Goal: Task Accomplishment & Management: Use online tool/utility

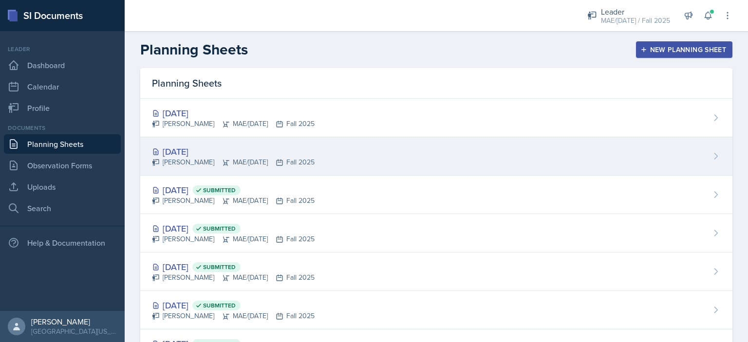
click at [204, 149] on div "[DATE]" at bounding box center [233, 151] width 163 height 13
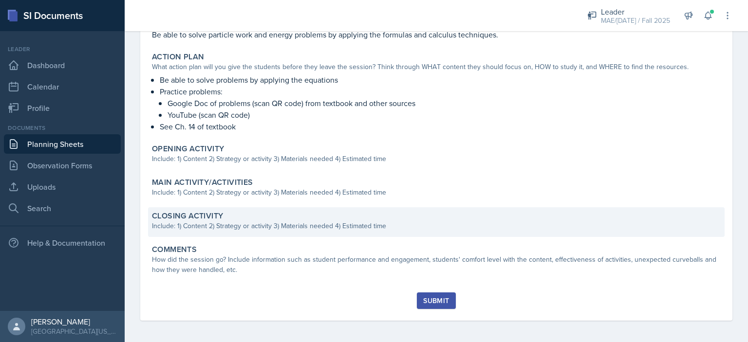
scroll to position [223, 0]
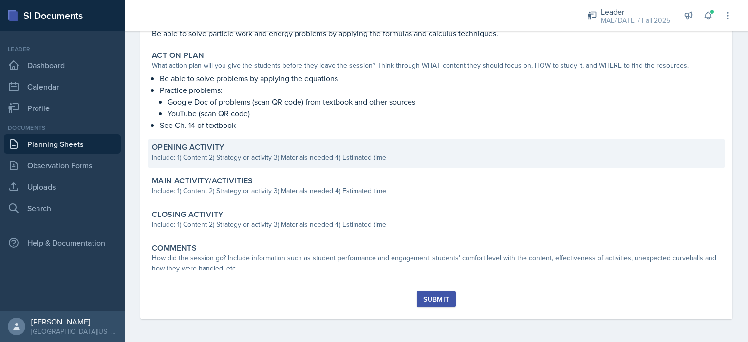
click at [216, 167] on div "Opening Activity Include: 1) Content 2) Strategy or activity 3) Materials neede…" at bounding box center [436, 154] width 576 height 30
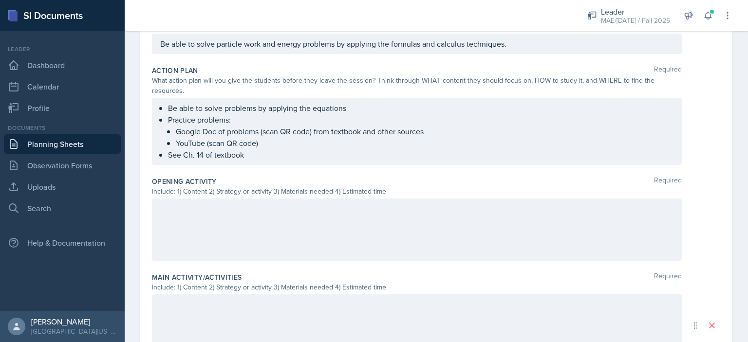
click at [201, 210] on div at bounding box center [417, 230] width 530 height 62
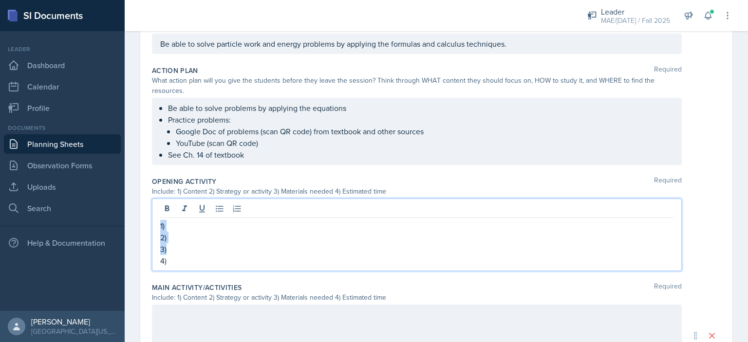
copy div "1) 2) 3)"
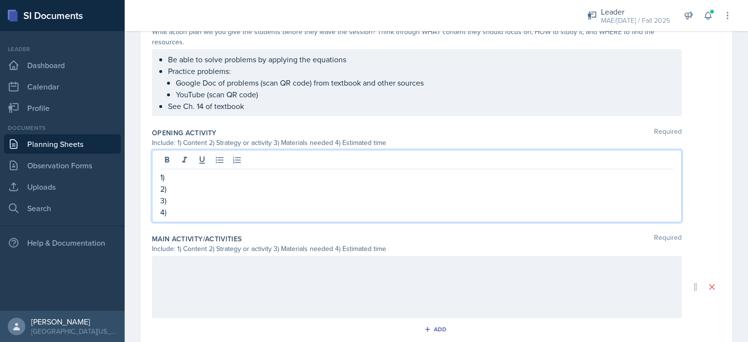
click at [241, 274] on div at bounding box center [417, 287] width 530 height 62
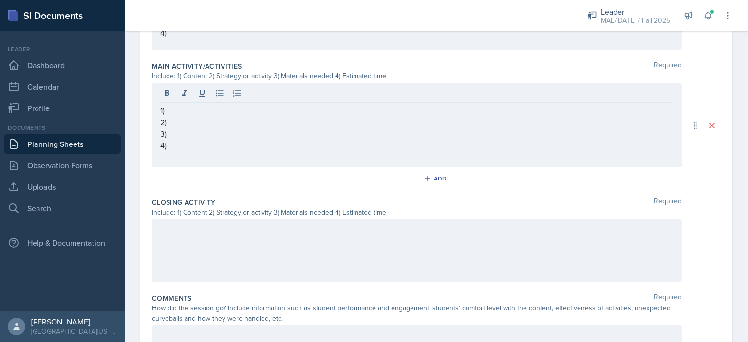
click at [204, 238] on div at bounding box center [417, 251] width 530 height 62
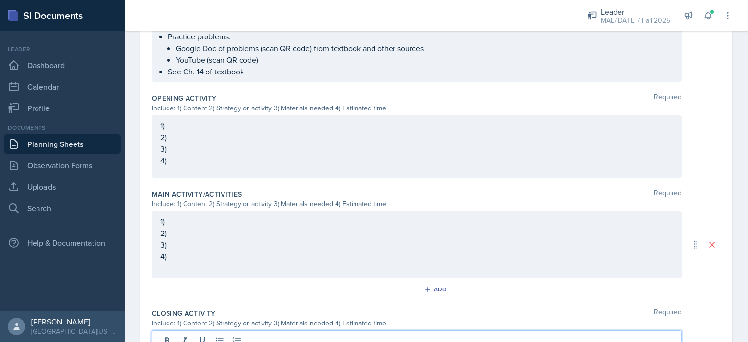
scroll to position [306, 0]
click at [194, 122] on p "1)" at bounding box center [416, 127] width 513 height 12
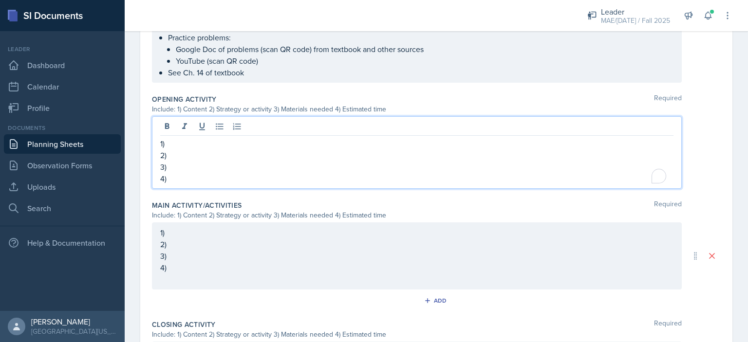
scroll to position [323, 0]
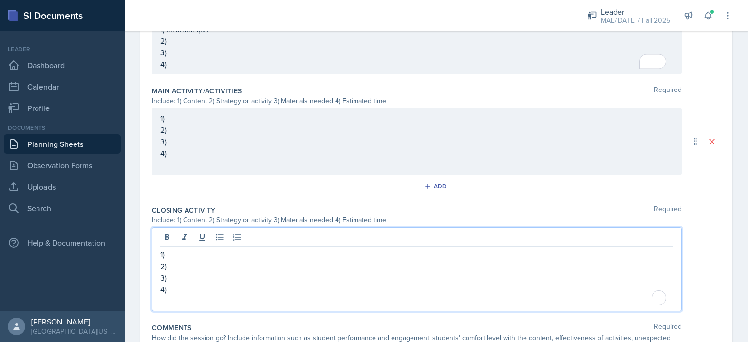
click at [245, 249] on p "1)" at bounding box center [416, 255] width 513 height 12
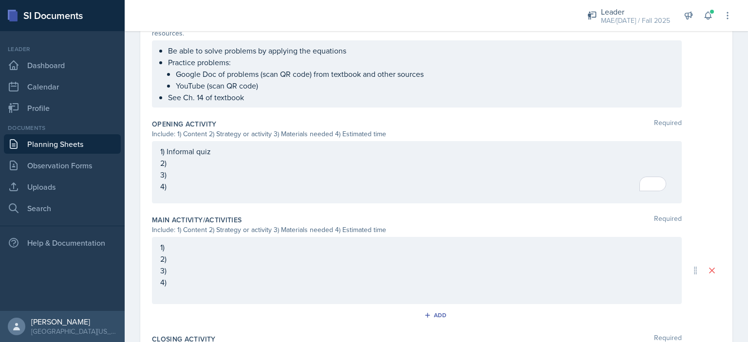
scroll to position [298, 0]
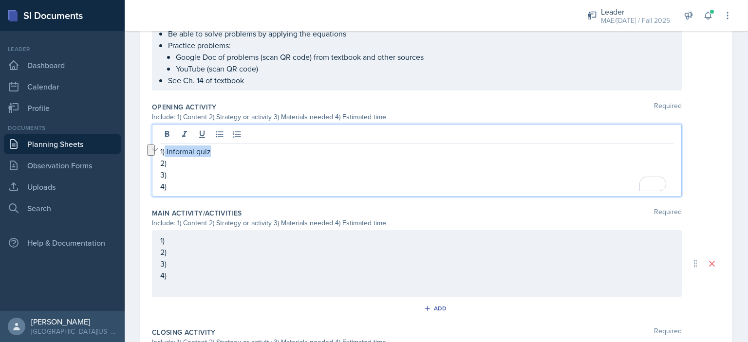
drag, startPoint x: 205, startPoint y: 153, endPoint x: 165, endPoint y: 149, distance: 40.6
click at [165, 149] on p "1) Informal quiz" at bounding box center [416, 152] width 513 height 12
click at [197, 159] on p "2)" at bounding box center [416, 163] width 513 height 12
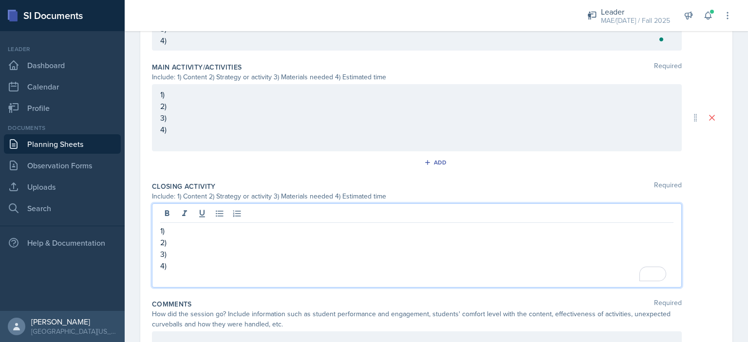
click at [199, 225] on p "1)" at bounding box center [416, 231] width 513 height 12
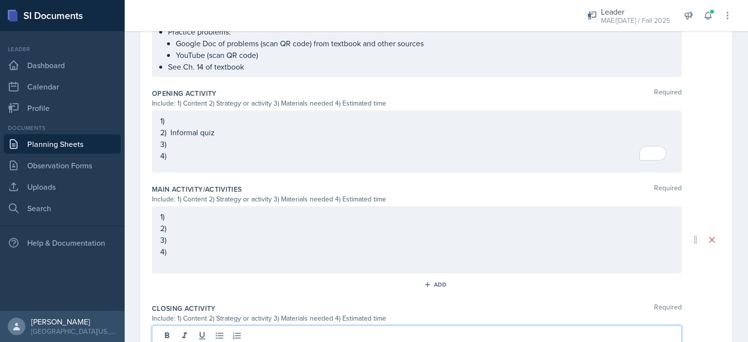
scroll to position [305, 0]
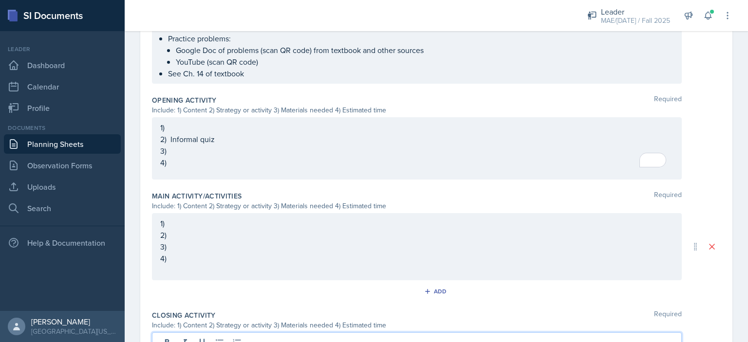
click at [187, 126] on div "1) 2) Informal quiz 3) 4)" at bounding box center [417, 148] width 530 height 62
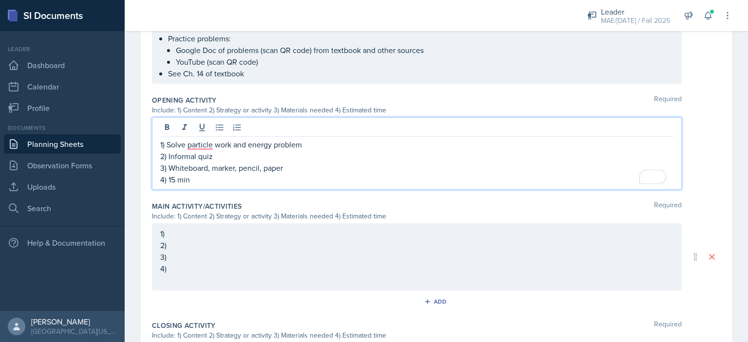
click at [174, 237] on div "1) 2) 3) 4)" at bounding box center [417, 256] width 530 height 67
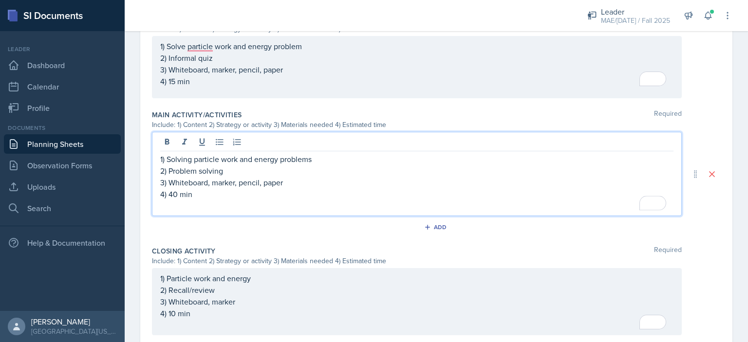
scroll to position [392, 0]
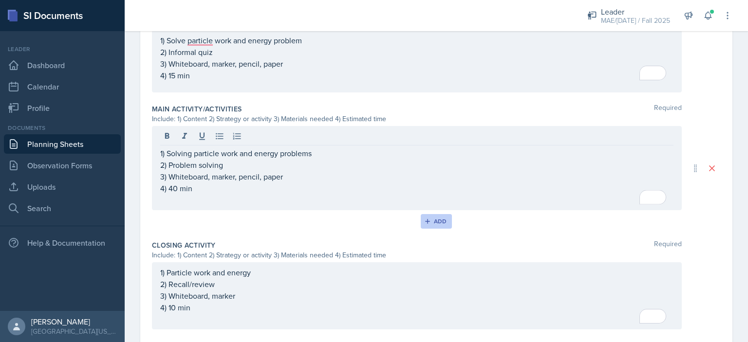
click at [430, 226] on button "Add" at bounding box center [437, 221] width 32 height 15
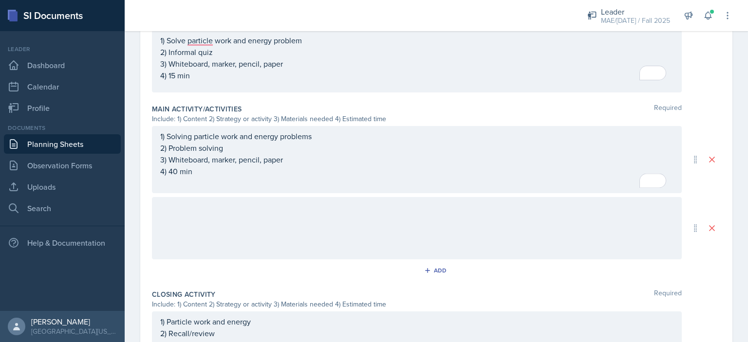
click at [233, 224] on div at bounding box center [417, 228] width 530 height 62
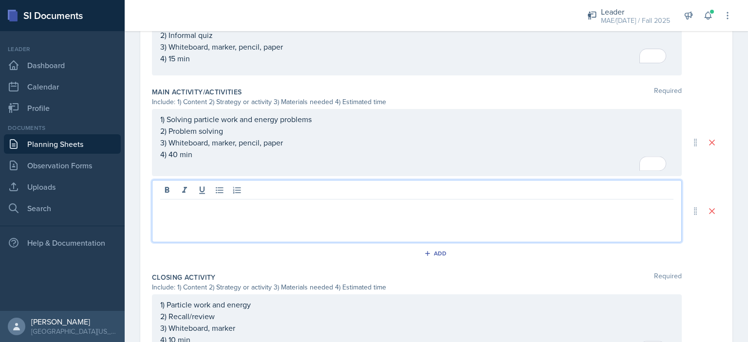
click at [249, 157] on p "4) 40 min" at bounding box center [416, 154] width 513 height 12
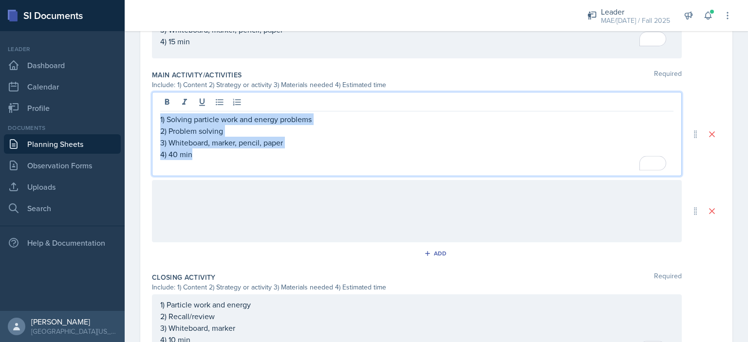
copy div "1) Solving particle work and energy problems 2) Problem solving 3) Whiteboard, …"
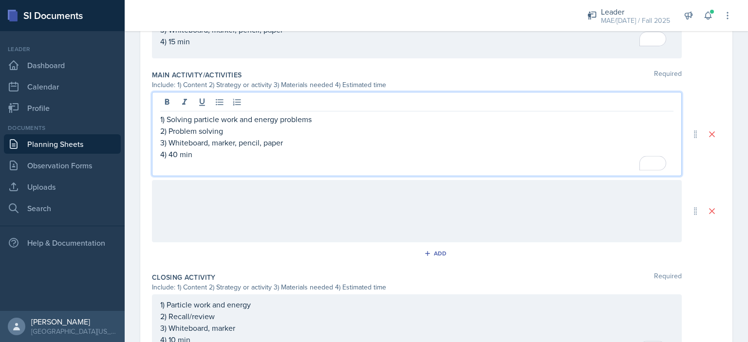
click at [233, 193] on div at bounding box center [417, 211] width 530 height 62
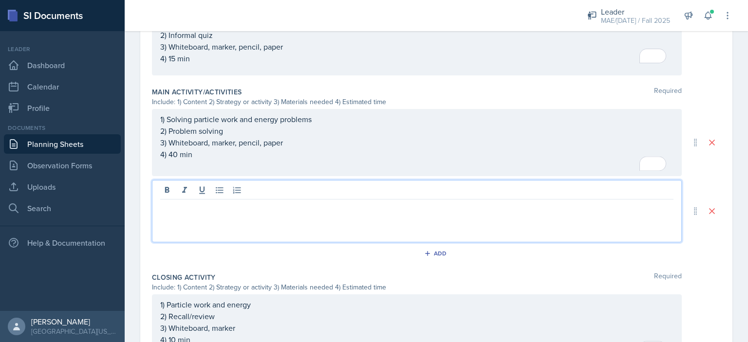
paste div
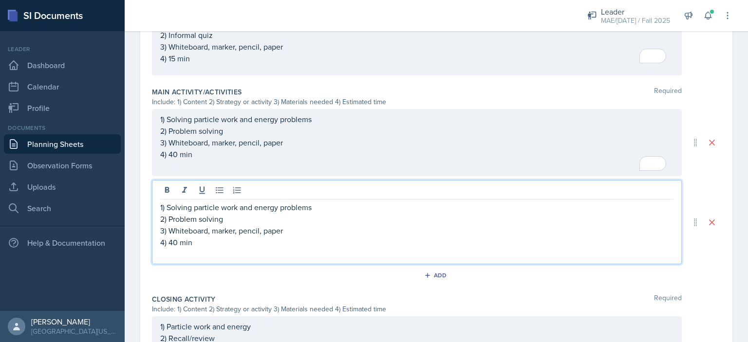
click at [188, 219] on p "2) Problem solving" at bounding box center [416, 219] width 513 height 12
click at [173, 243] on p "4) 40 min" at bounding box center [416, 243] width 513 height 12
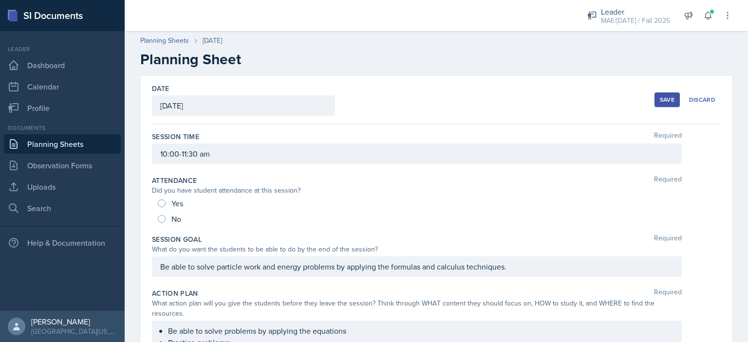
scroll to position [0, 0]
click at [654, 102] on button "Save" at bounding box center [666, 100] width 25 height 15
